Goal: Transaction & Acquisition: Purchase product/service

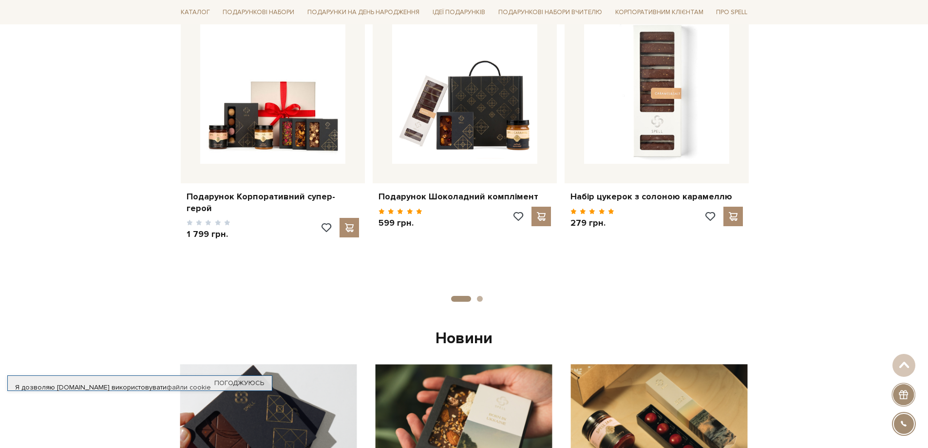
scroll to position [292, 0]
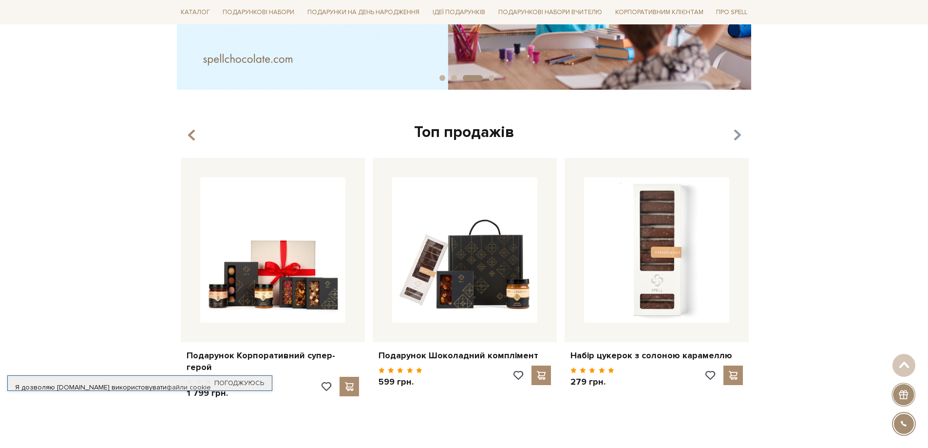
click at [738, 136] on icon "button" at bounding box center [737, 135] width 8 height 17
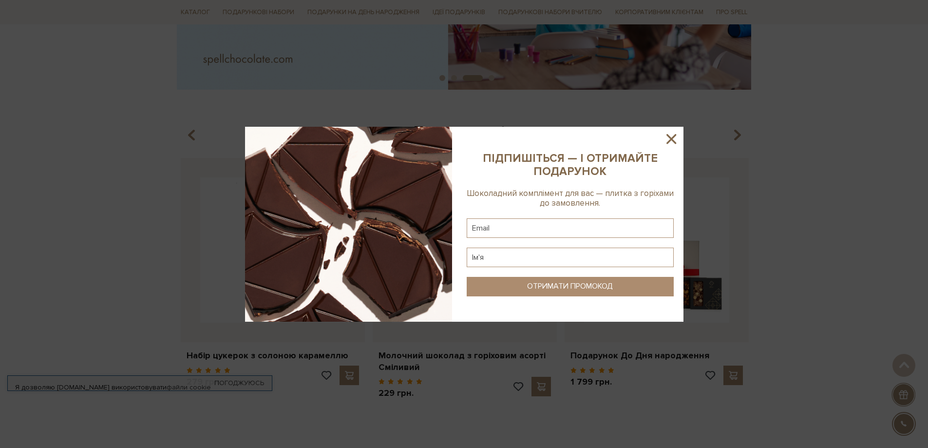
click at [674, 136] on icon at bounding box center [671, 139] width 10 height 10
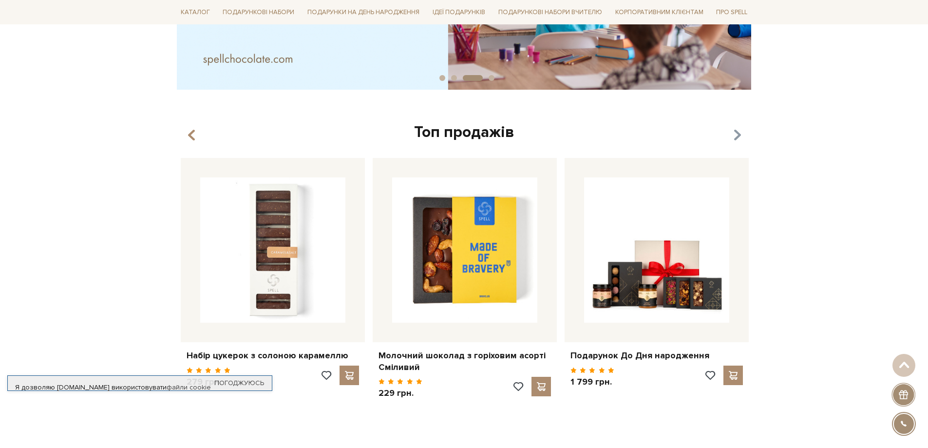
click at [739, 138] on icon "button" at bounding box center [737, 135] width 8 height 17
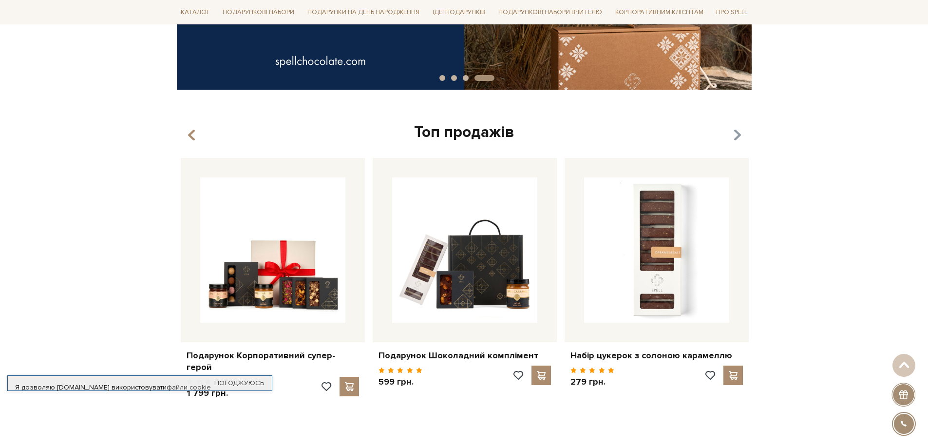
click at [739, 138] on icon "button" at bounding box center [737, 135] width 8 height 17
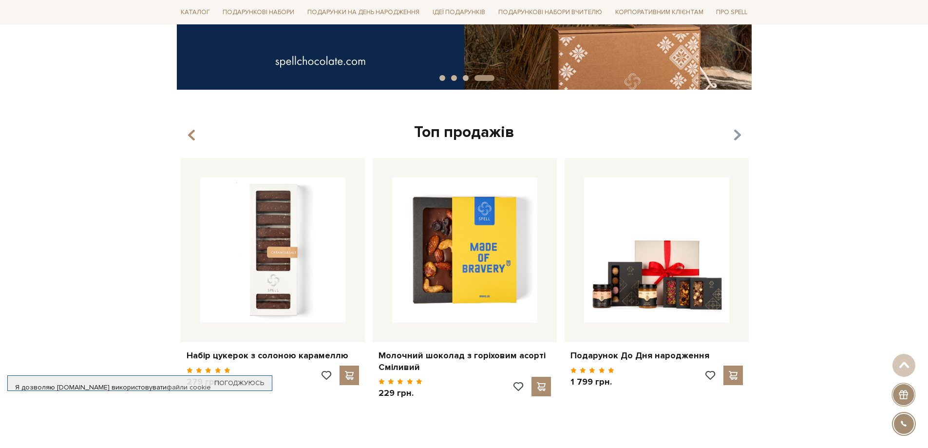
click at [739, 138] on icon "button" at bounding box center [737, 135] width 8 height 17
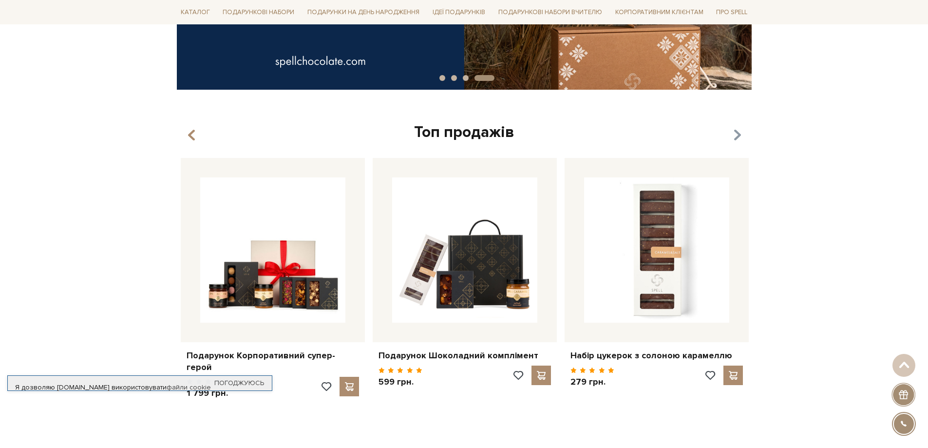
click at [739, 138] on icon "button" at bounding box center [737, 135] width 8 height 17
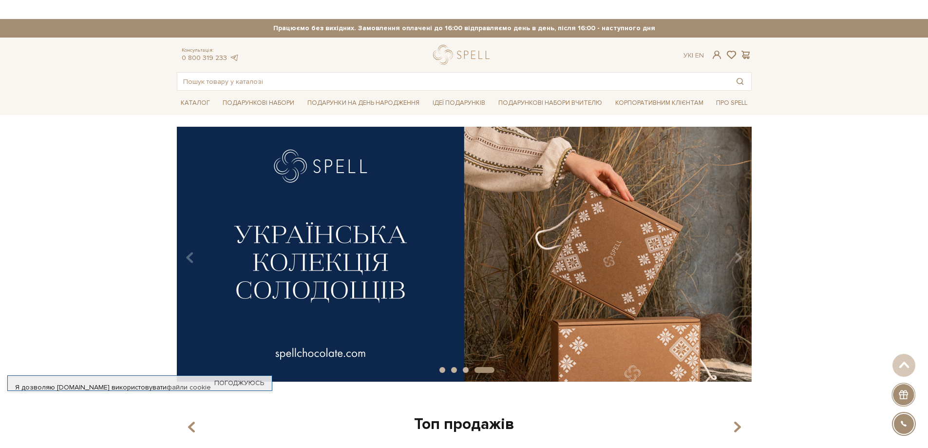
scroll to position [0, 0]
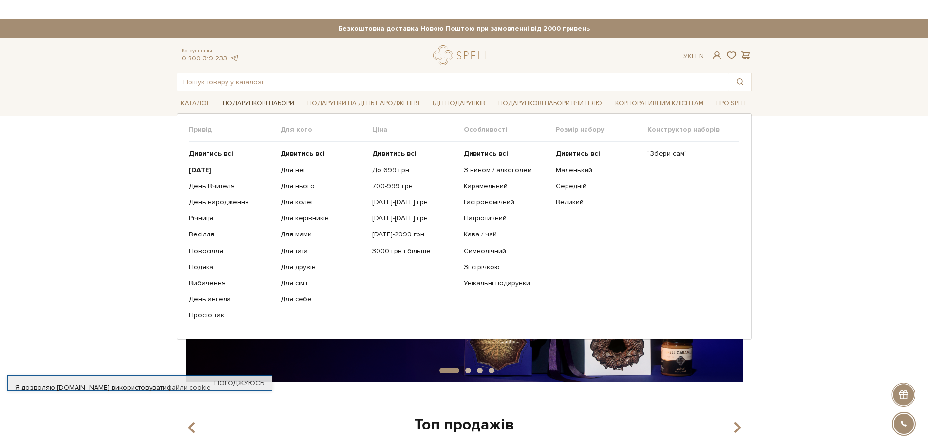
click at [280, 106] on link "Подарункові набори" at bounding box center [258, 103] width 79 height 15
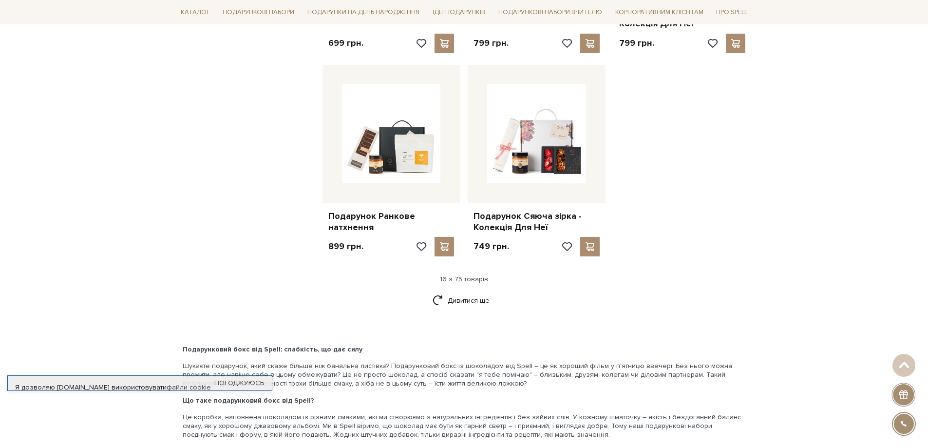
scroll to position [1169, 0]
click at [476, 293] on link "Дивитися ще" at bounding box center [464, 299] width 63 height 17
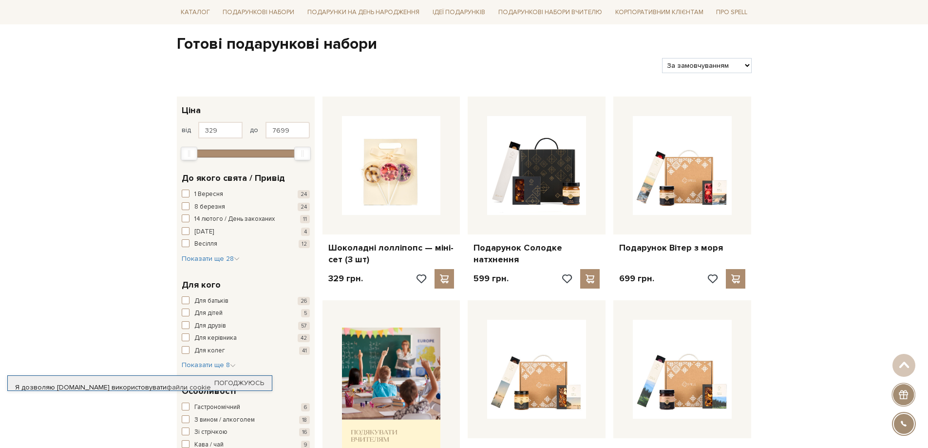
scroll to position [0, 0]
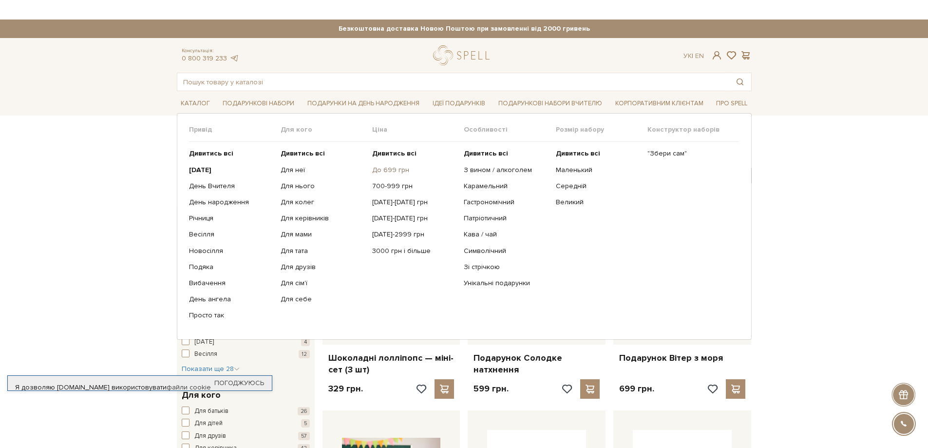
click at [382, 169] on link "До 699 грн" at bounding box center [414, 170] width 84 height 9
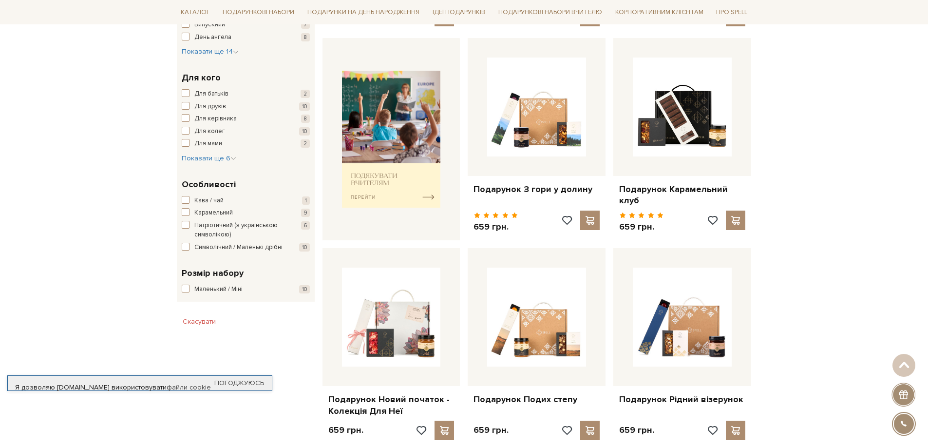
scroll to position [438, 0]
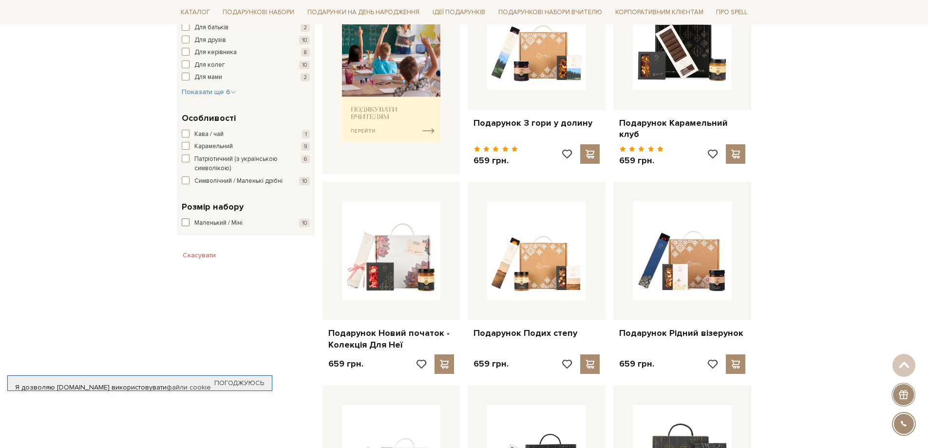
click at [187, 226] on span "button" at bounding box center [186, 222] width 8 height 8
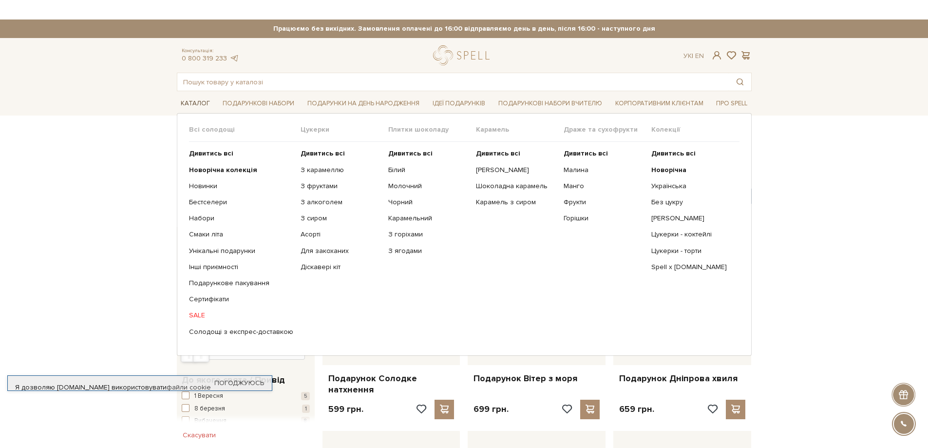
click at [190, 100] on link "Каталог" at bounding box center [195, 103] width 37 height 15
